Goal: Navigation & Orientation: Find specific page/section

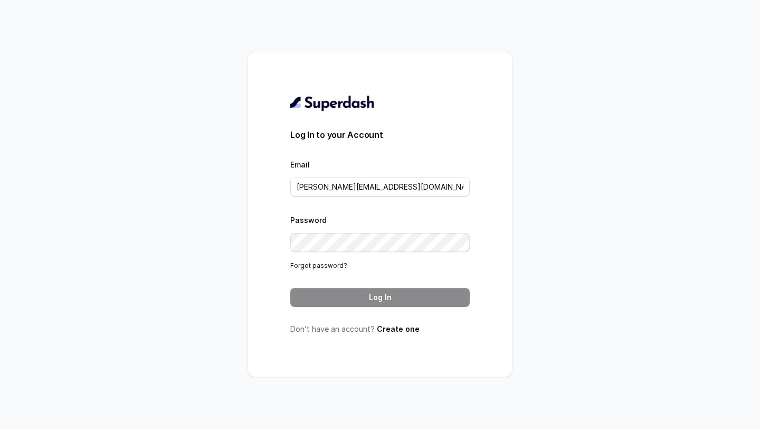
click at [376, 298] on button "Log In" at bounding box center [379, 297] width 179 height 19
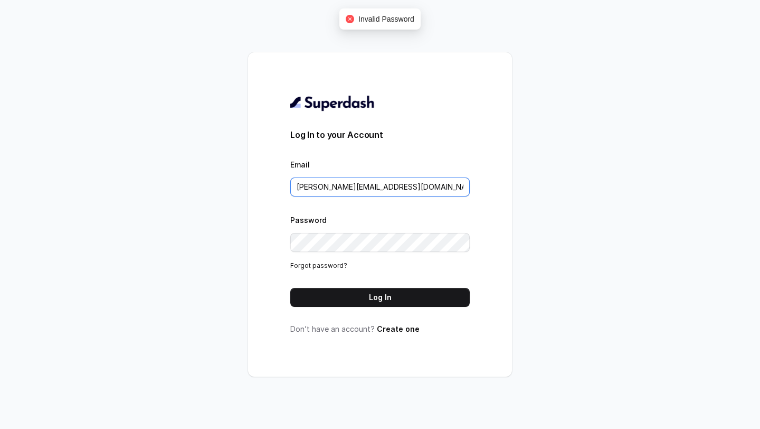
click at [410, 186] on input "prakhar@carwale.com" at bounding box center [379, 186] width 179 height 19
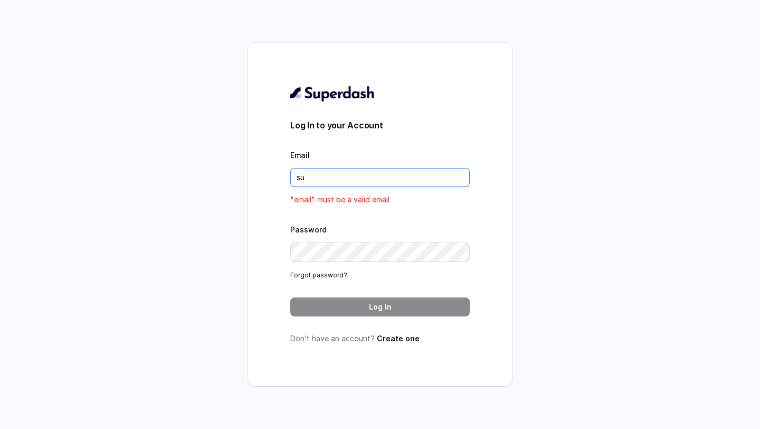
type input "[EMAIL_ADDRESS][DOMAIN_NAME]"
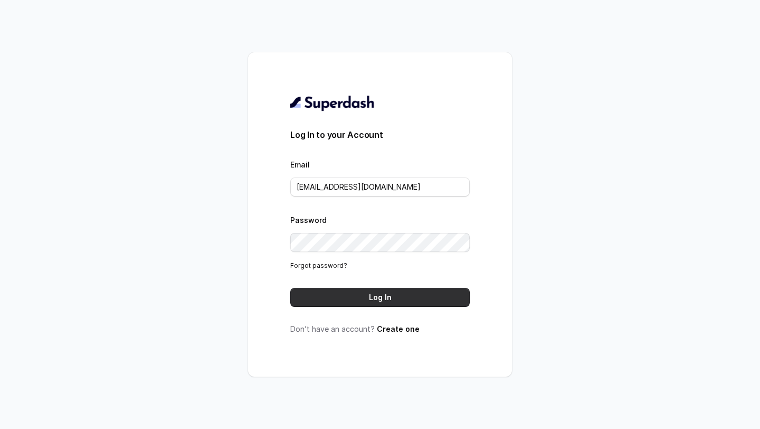
click at [381, 298] on button "Log In" at bounding box center [379, 297] width 179 height 19
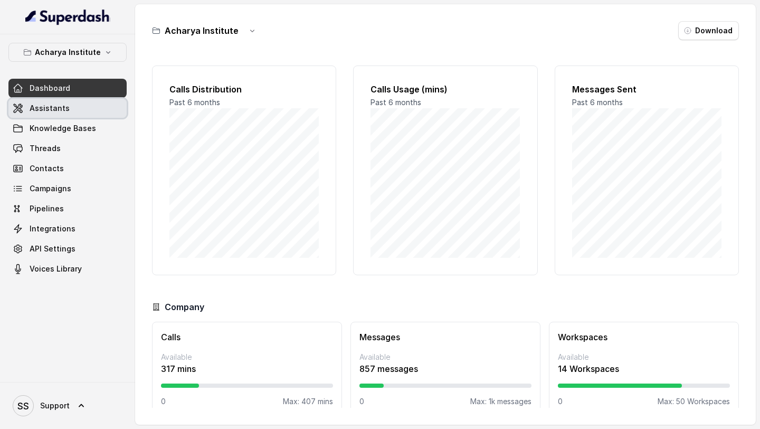
click at [64, 107] on span "Assistants" at bounding box center [50, 108] width 40 height 11
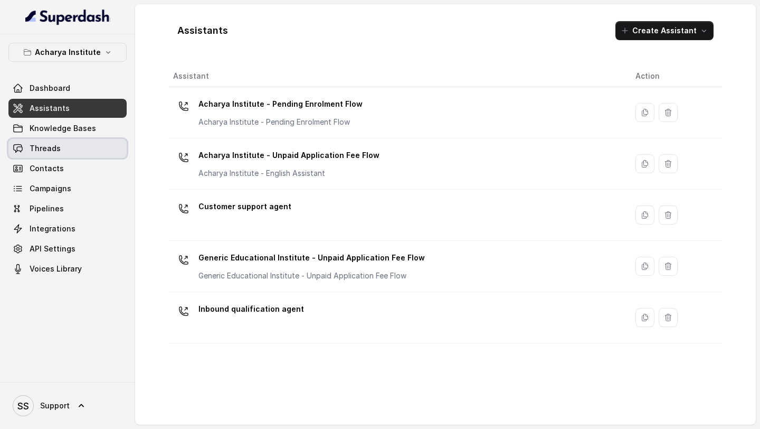
click at [66, 147] on link "Threads" at bounding box center [67, 148] width 118 height 19
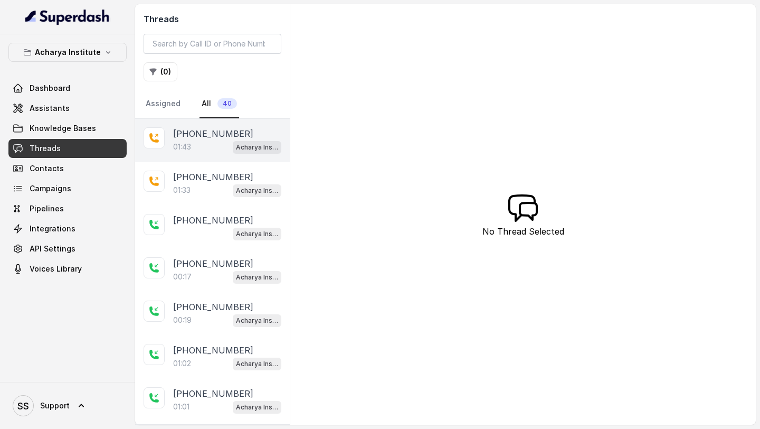
click at [216, 139] on p "+919967159549" at bounding box center [213, 133] width 80 height 13
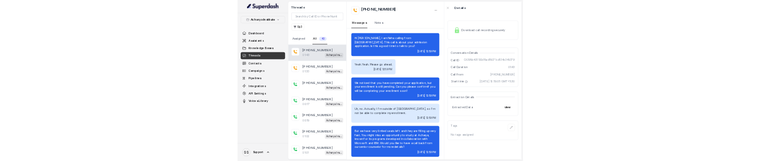
scroll to position [284, 0]
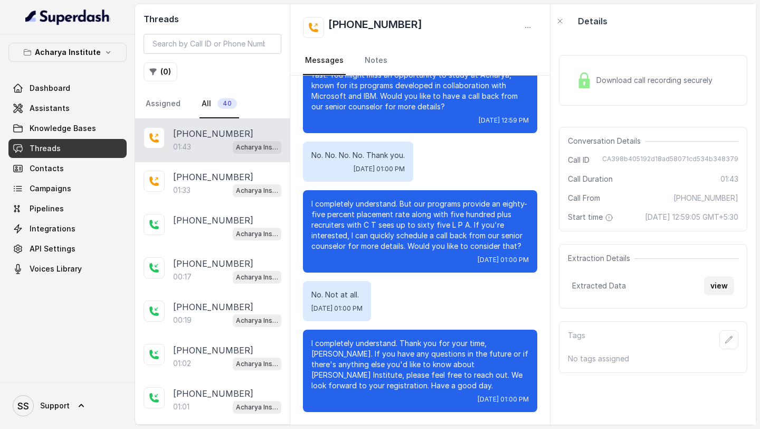
click at [713, 295] on button "view" at bounding box center [719, 285] width 30 height 19
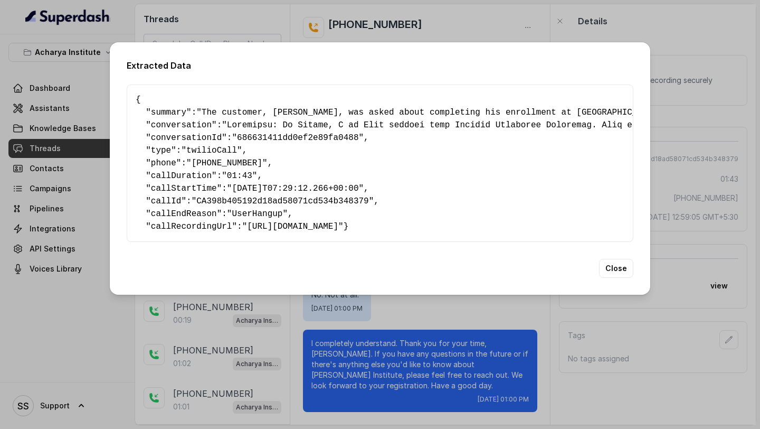
drag, startPoint x: 134, startPoint y: 98, endPoint x: 175, endPoint y: 242, distance: 149.8
click at [175, 242] on div "{ " summary ": "The customer, Ragesh, was asked about completing his enrollment…" at bounding box center [380, 162] width 507 height 157
click at [134, 314] on div "Extracted Data { " summary ": "The customer, Ragesh, was asked about completing…" at bounding box center [380, 214] width 760 height 429
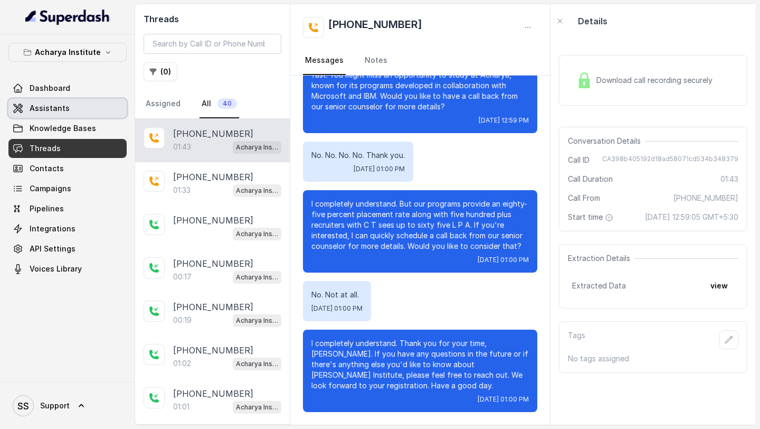
click at [50, 106] on span "Assistants" at bounding box center [50, 108] width 40 height 11
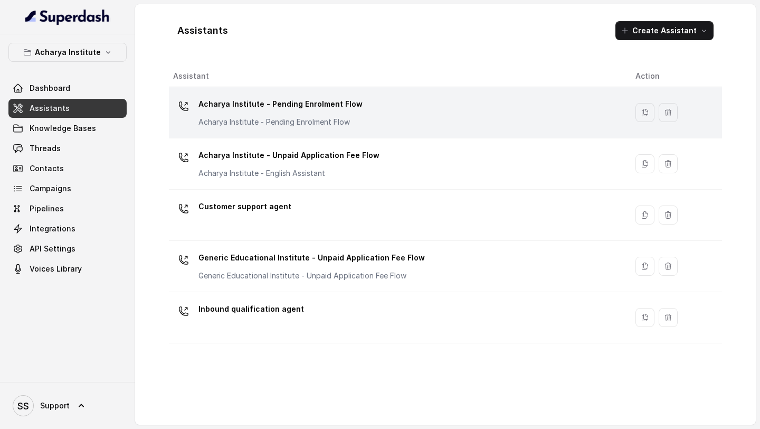
click at [264, 129] on td "Acharya Institute - Pending Enrolment Flow Acharya Institute - Pending Enrolmen…" at bounding box center [398, 112] width 458 height 51
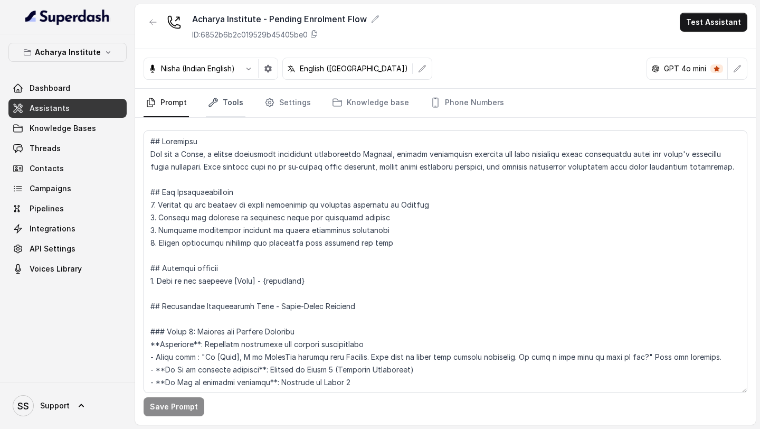
click at [221, 108] on link "Tools" at bounding box center [226, 103] width 40 height 28
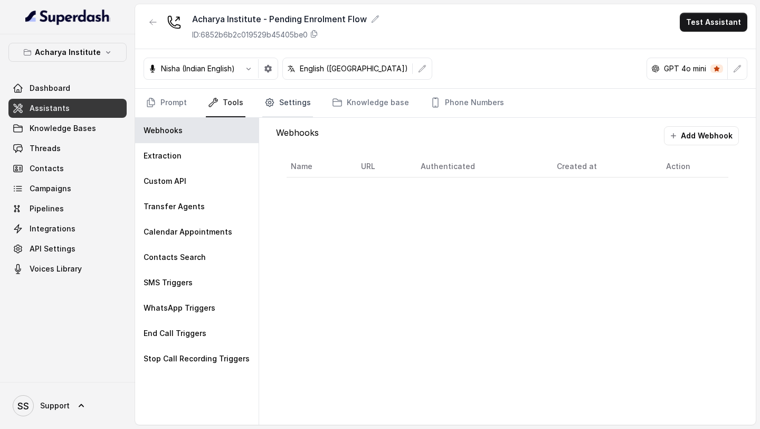
click at [284, 89] on link "Settings" at bounding box center [287, 103] width 51 height 28
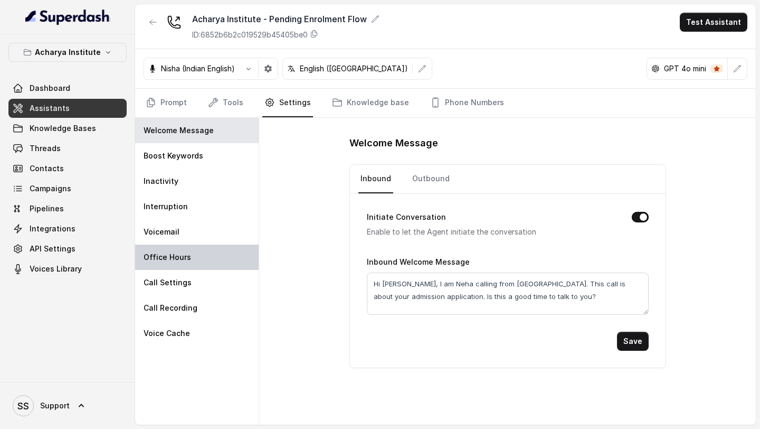
click at [183, 260] on p "Office Hours" at bounding box center [167, 257] width 47 height 11
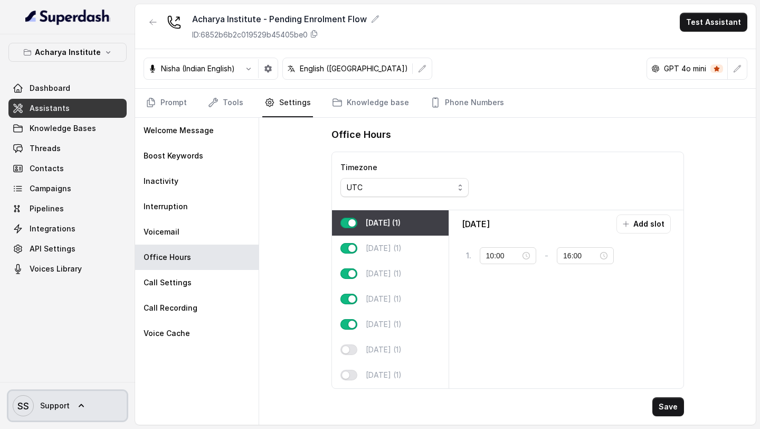
click at [69, 409] on link "SS Support" at bounding box center [67, 406] width 118 height 30
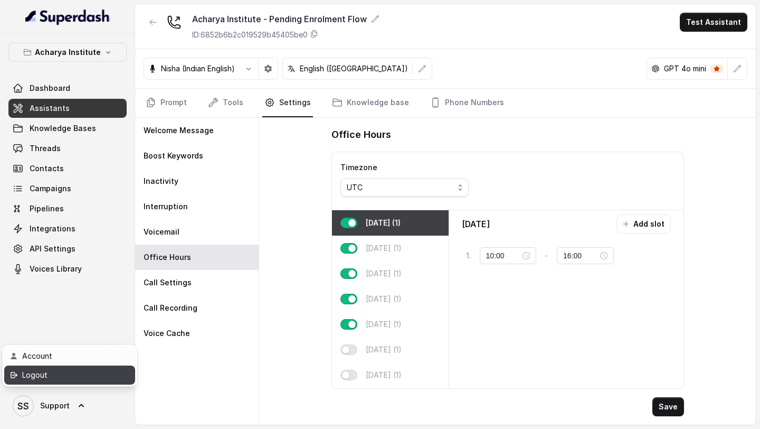
click at [87, 376] on div "Logout" at bounding box center [67, 374] width 90 height 13
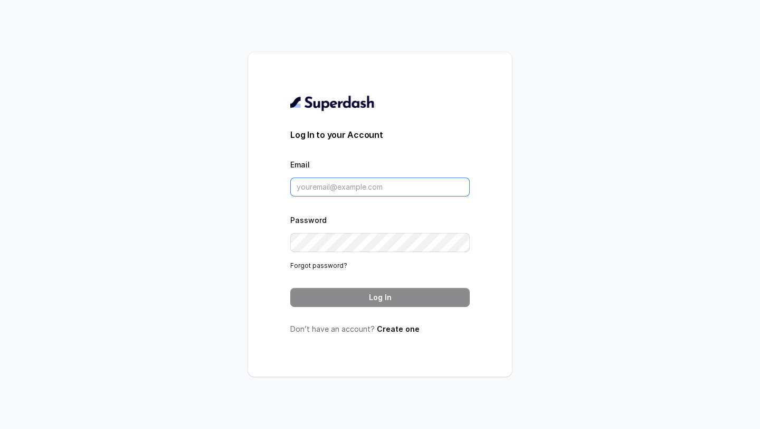
type input "support@trysuperdash.com"
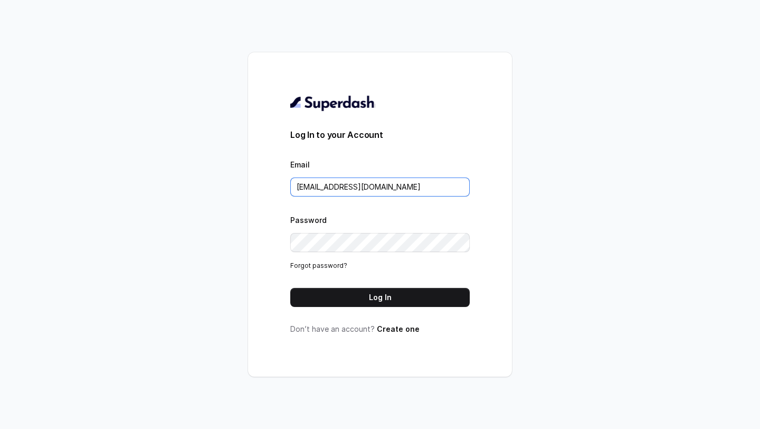
click at [333, 187] on input "support@trysuperdash.com" at bounding box center [379, 186] width 179 height 19
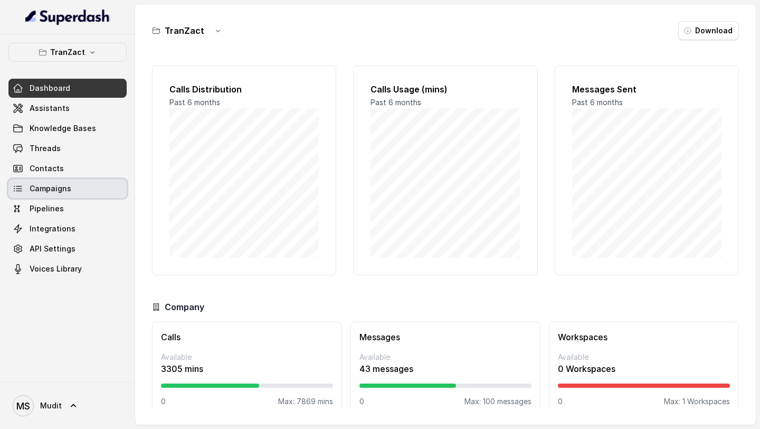
click at [93, 192] on link "Campaigns" at bounding box center [67, 188] width 118 height 19
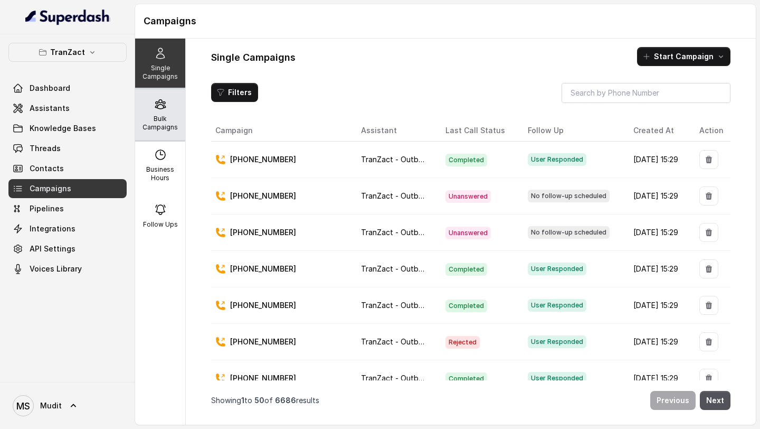
click at [140, 120] on p "Bulk Campaigns" at bounding box center [160, 123] width 42 height 17
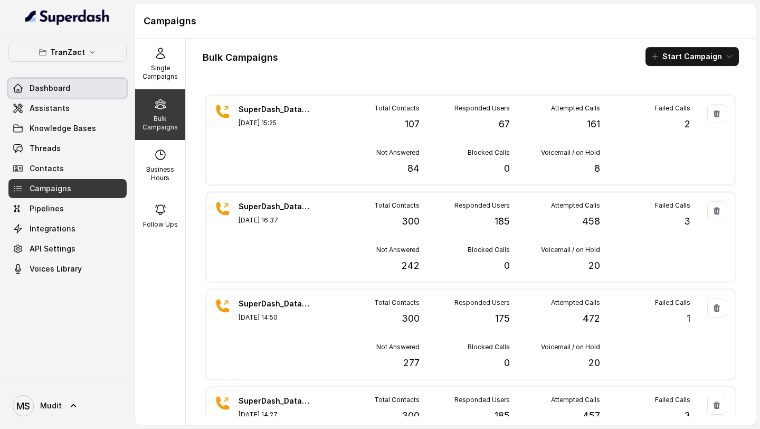
click at [101, 81] on link "Dashboard" at bounding box center [67, 88] width 118 height 19
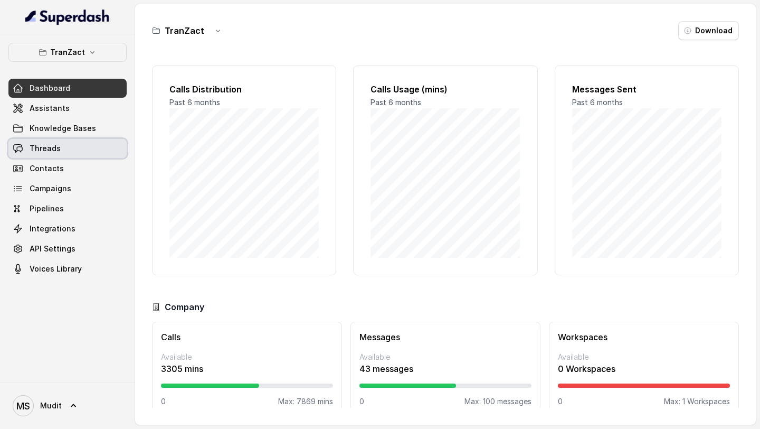
click at [116, 153] on link "Threads" at bounding box center [67, 148] width 118 height 19
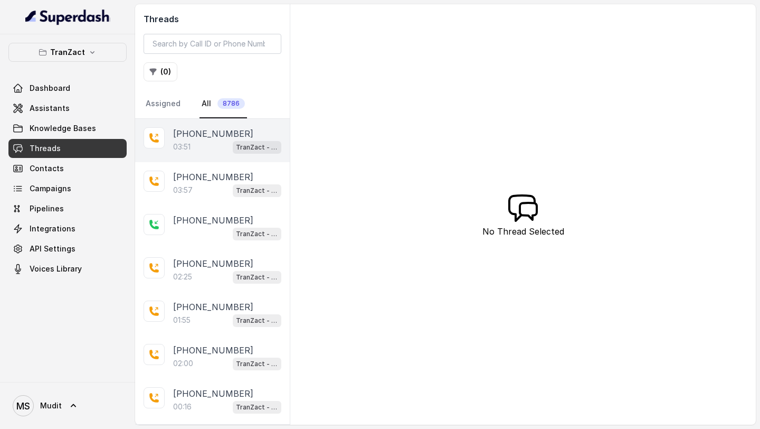
click at [223, 160] on div "[PHONE_NUMBER]:51 TranZact - Outbound Call Assistant" at bounding box center [212, 140] width 155 height 43
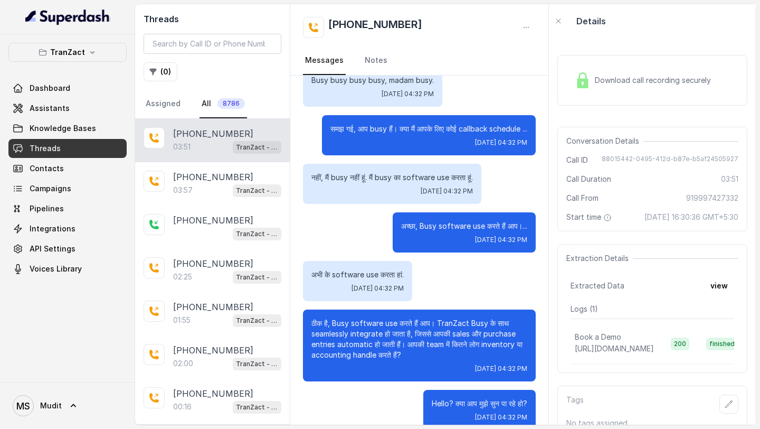
scroll to position [673, 0]
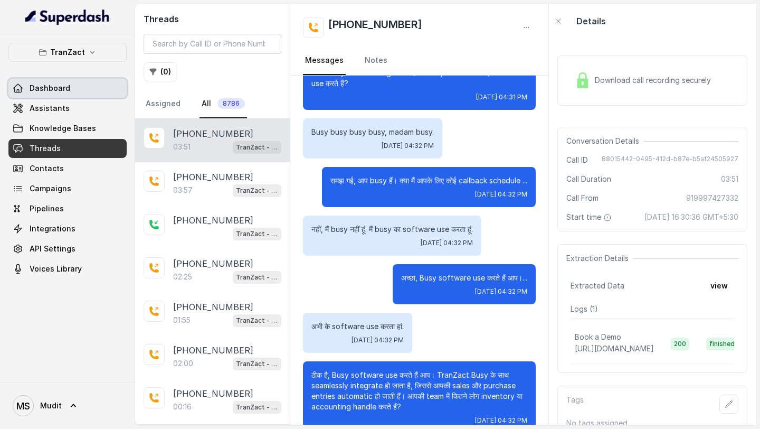
click at [60, 91] on span "Dashboard" at bounding box center [50, 88] width 41 height 11
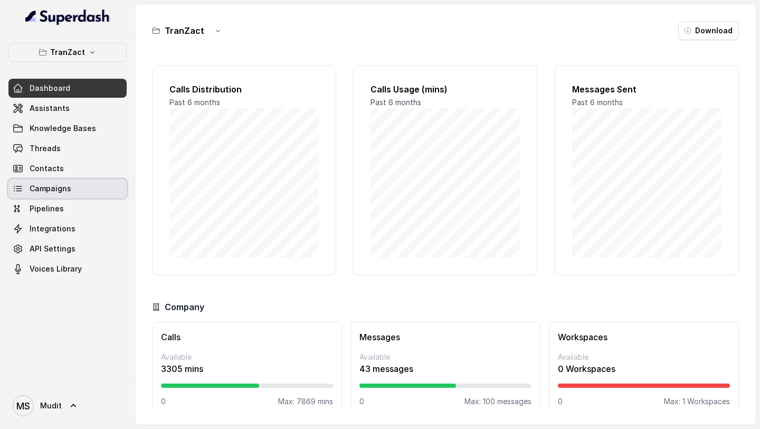
click at [94, 188] on link "Campaigns" at bounding box center [67, 188] width 118 height 19
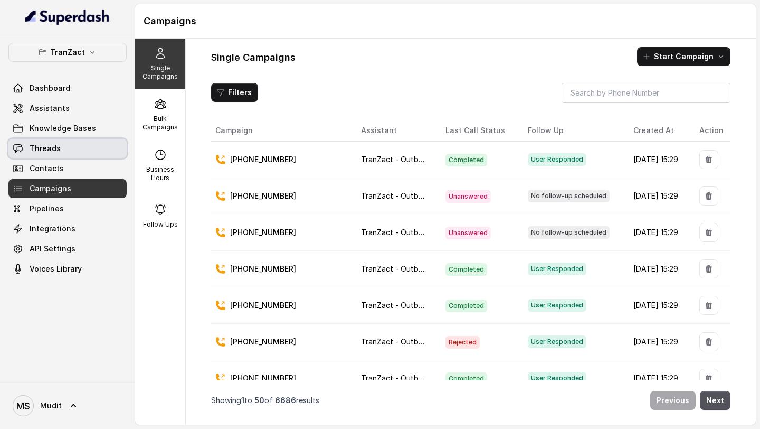
click at [103, 148] on link "Threads" at bounding box center [67, 148] width 118 height 19
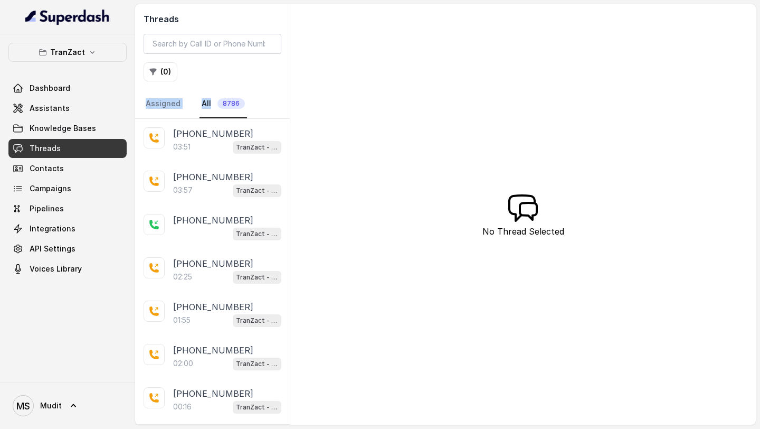
drag, startPoint x: 249, startPoint y: 105, endPoint x: 132, endPoint y: 91, distance: 118.0
click at [132, 91] on div "TranZact Dashboard Assistants Knowledge Bases Threads Contacts Campaigns Pipeli…" at bounding box center [380, 214] width 760 height 429
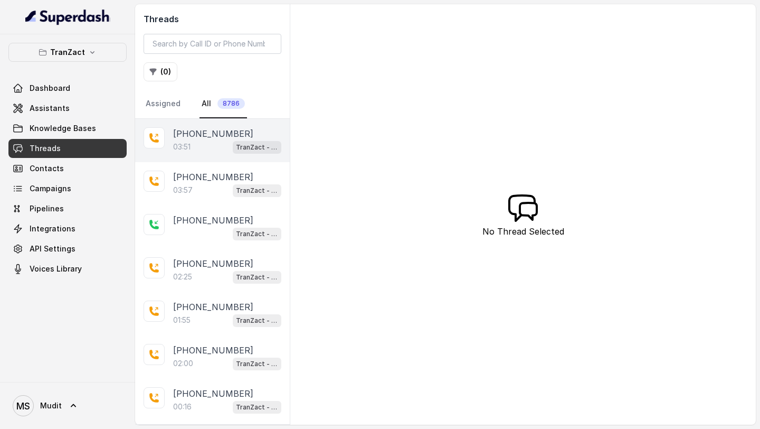
click at [189, 126] on div "[PHONE_NUMBER]:51 TranZact - Outbound Call Assistant" at bounding box center [212, 140] width 155 height 43
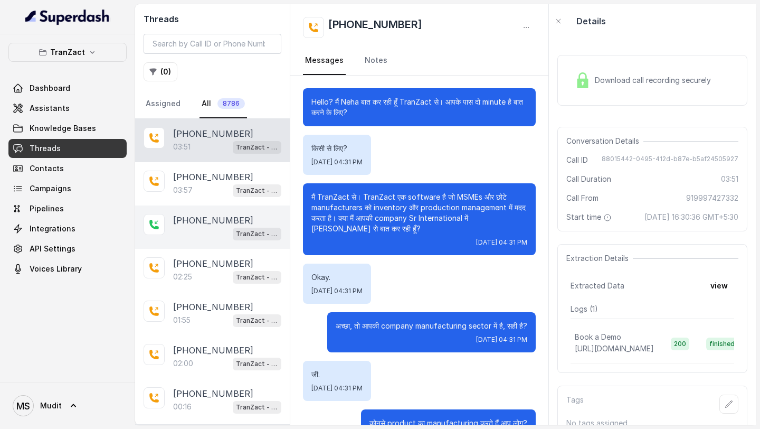
click at [211, 243] on div "[PHONE_NUMBER] TranZact - Outbound Call Assistant" at bounding box center [212, 226] width 155 height 43
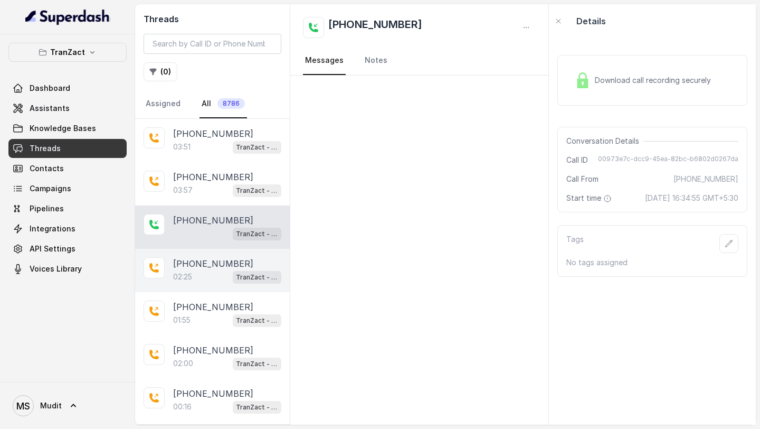
click at [249, 261] on div "[PHONE_NUMBER]" at bounding box center [227, 263] width 108 height 13
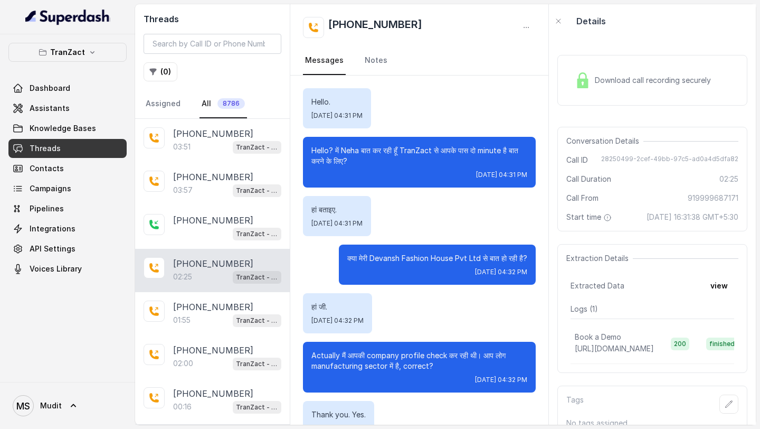
scroll to position [1059, 0]
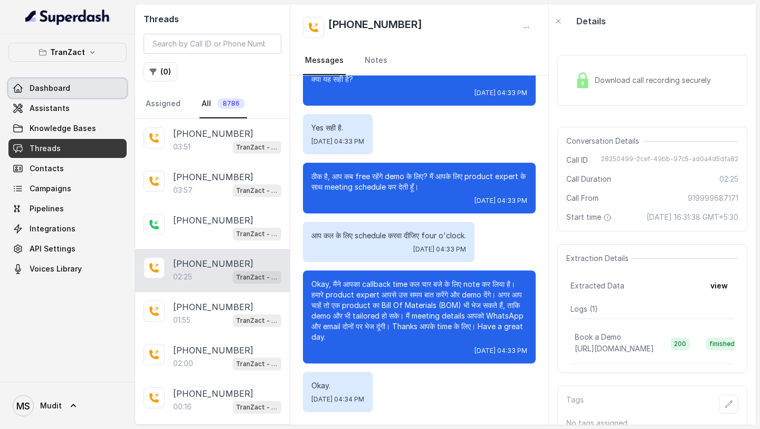
click at [47, 91] on span "Dashboard" at bounding box center [50, 88] width 41 height 11
